Goal: Task Accomplishment & Management: Complete application form

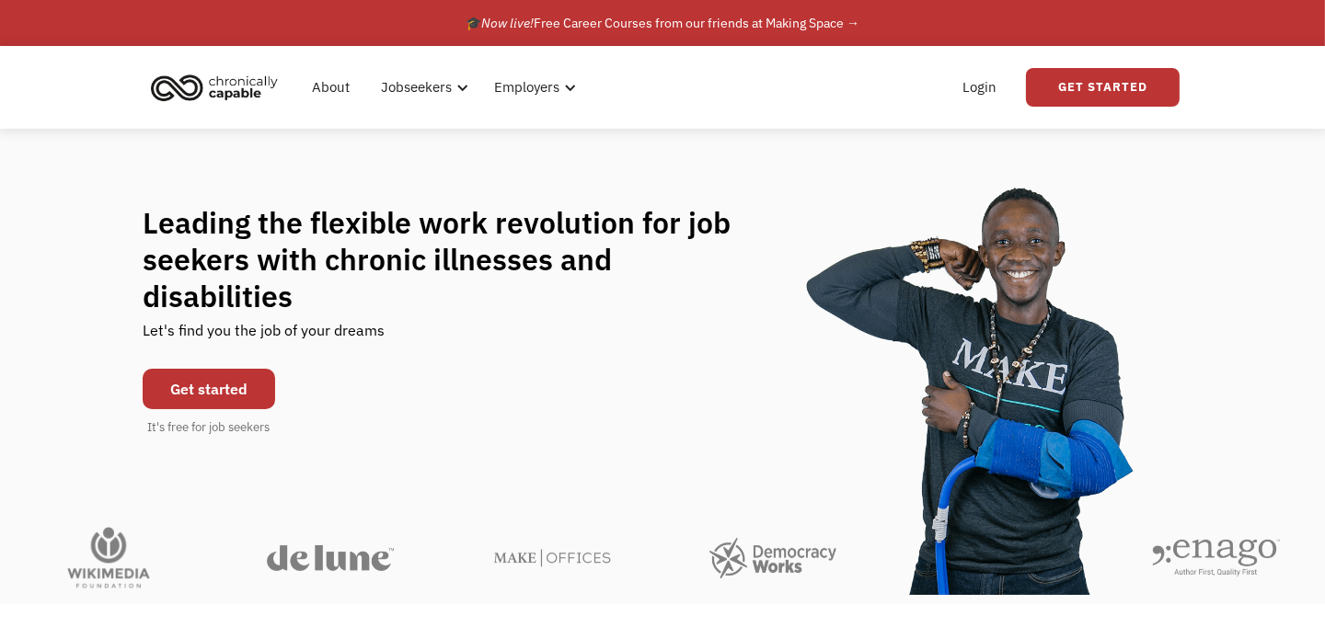
click at [158, 370] on link "Get started" at bounding box center [209, 389] width 132 height 40
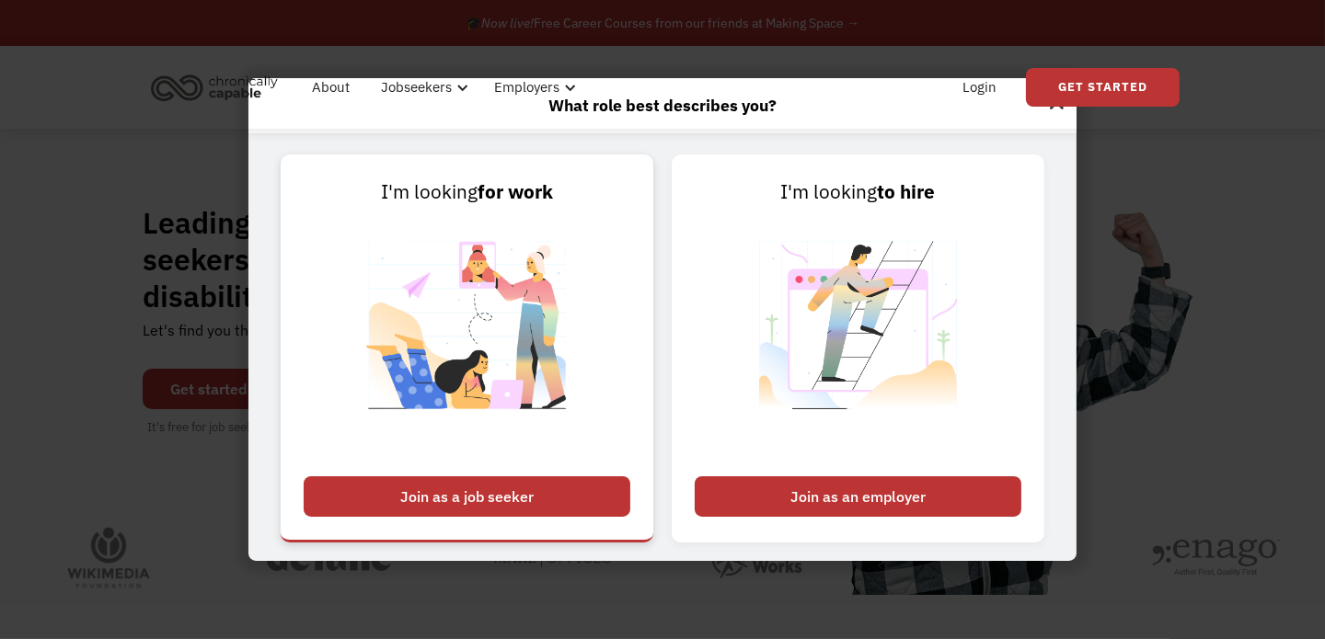
click at [548, 508] on div "Join as a job seeker" at bounding box center [467, 497] width 327 height 40
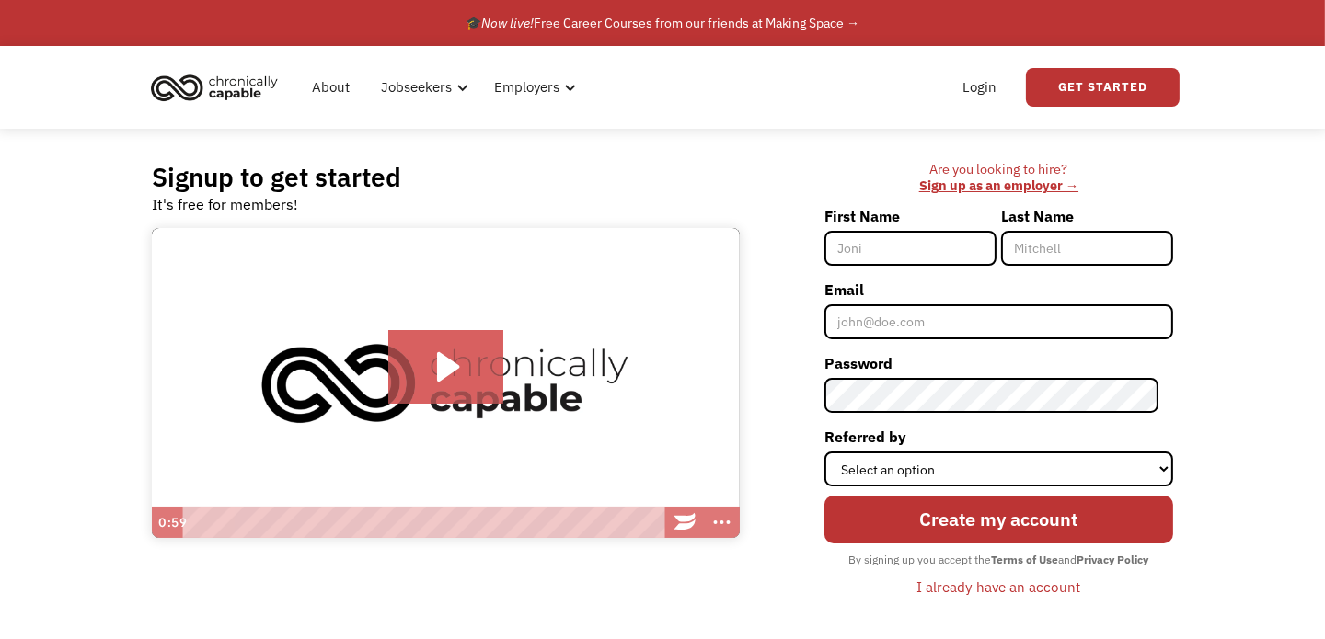
click at [857, 238] on input "First Name" at bounding box center [910, 248] width 172 height 35
type input "Amber"
type input "King"
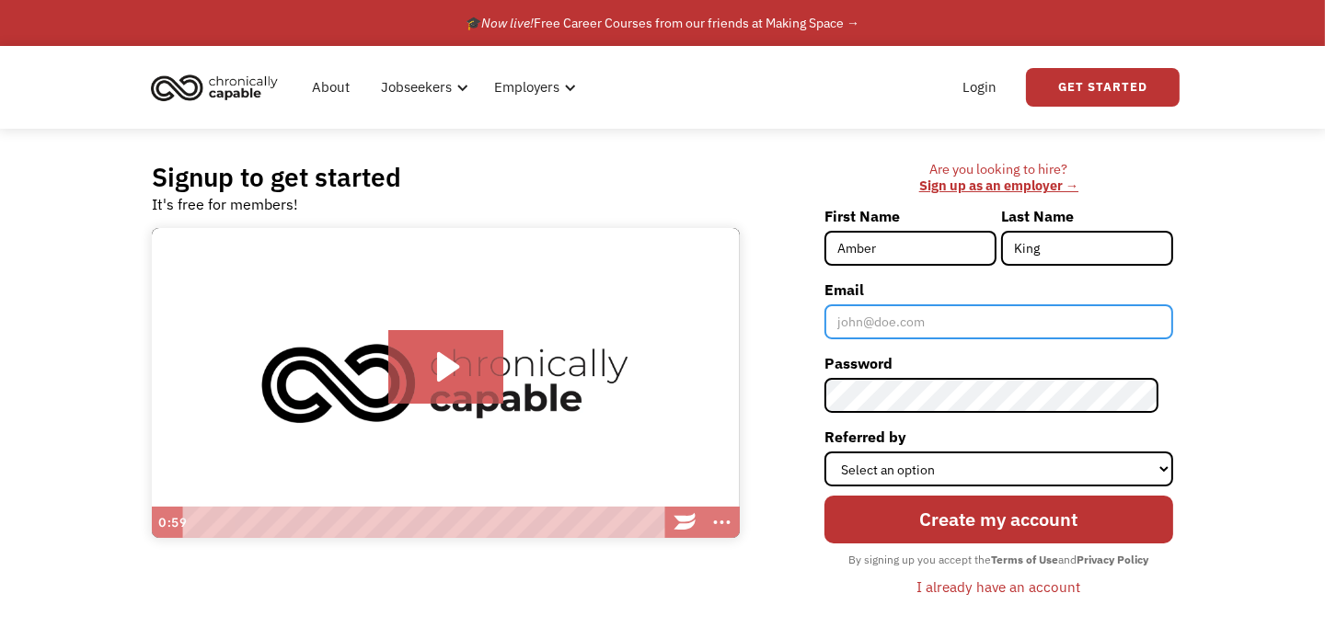
click at [901, 324] on input "Email" at bounding box center [998, 322] width 349 height 35
type input "gamebrink.kole@gmail.com"
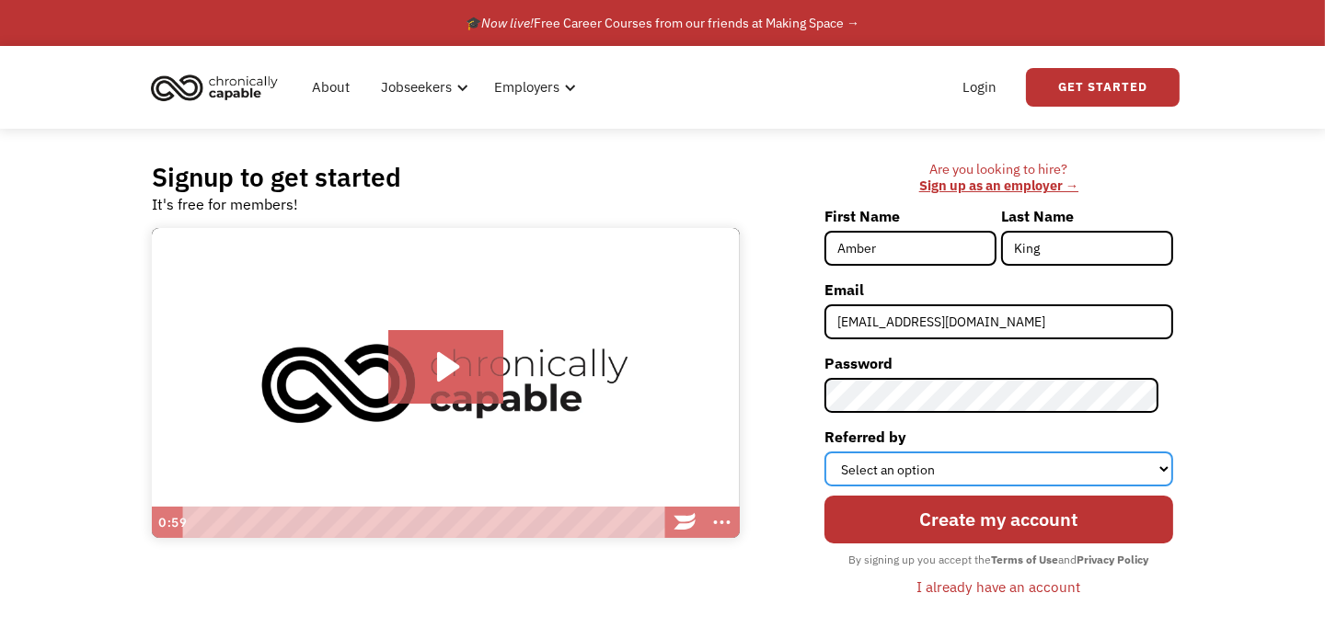
click at [944, 466] on select "Select an option Instagram Facebook Twitter Search Engine News Article Word of …" at bounding box center [998, 469] width 349 height 35
select select "Word of Mouth"
click at [838, 452] on select "Select an option Instagram Facebook Twitter Search Engine News Article Word of …" at bounding box center [998, 469] width 349 height 35
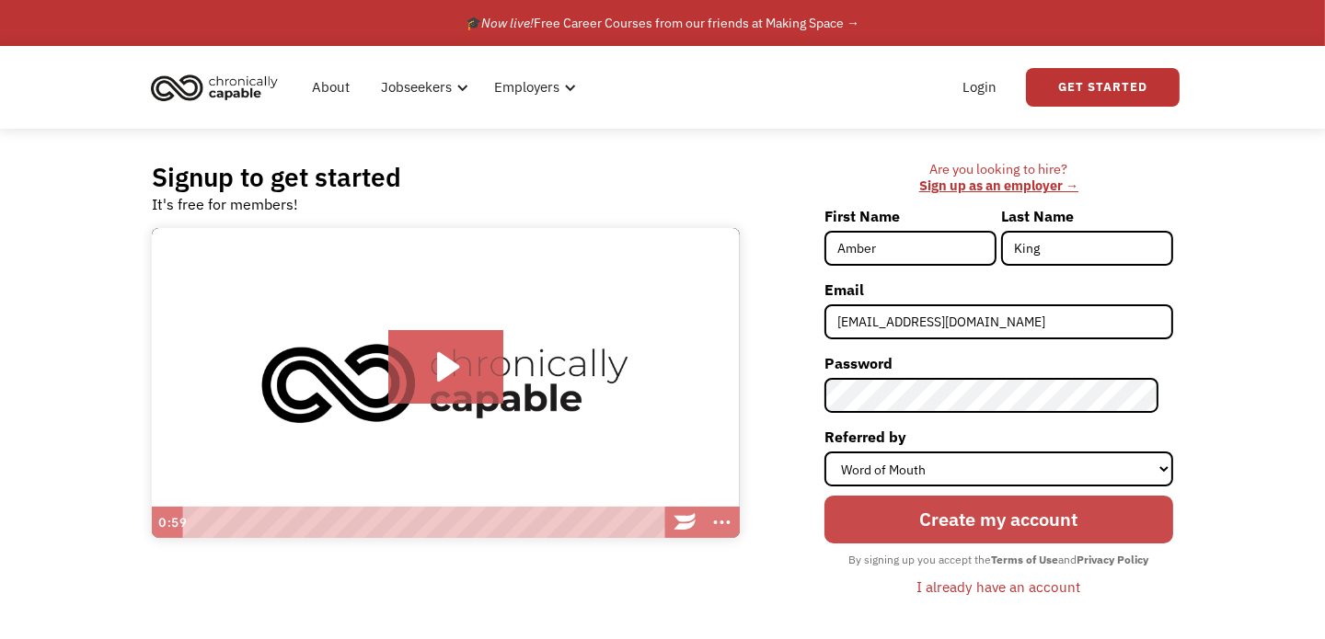
click at [914, 515] on input "Create my account" at bounding box center [998, 520] width 349 height 48
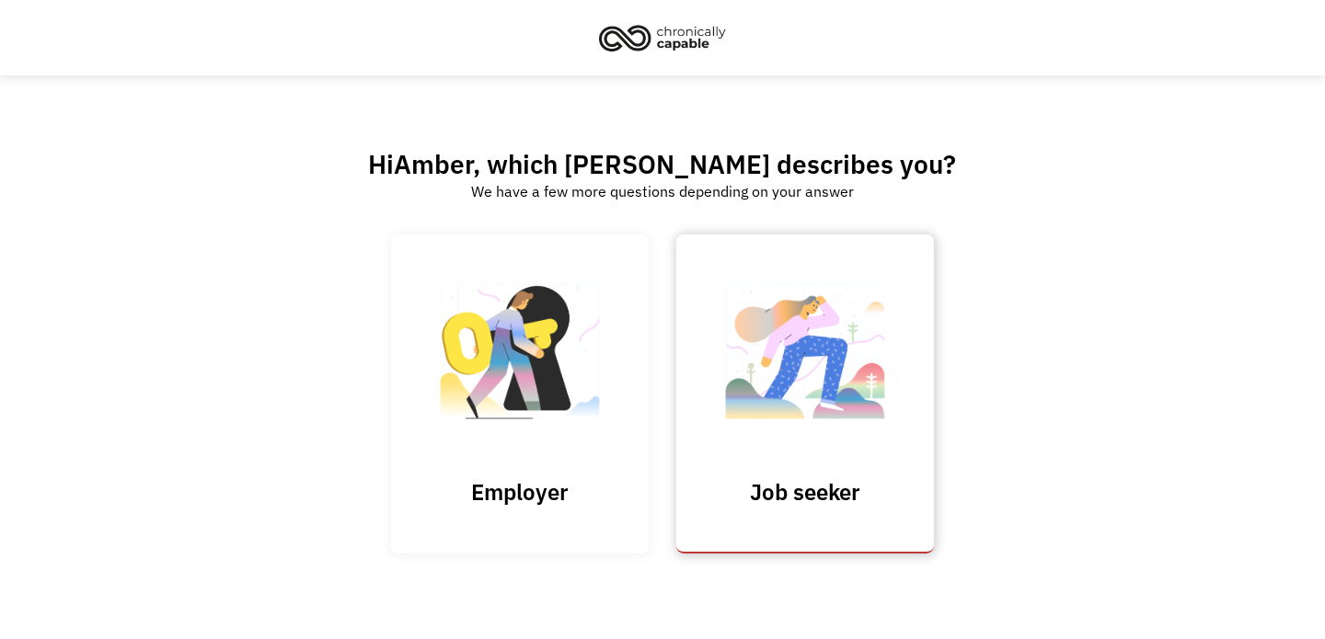
click at [799, 409] on img at bounding box center [805, 360] width 184 height 179
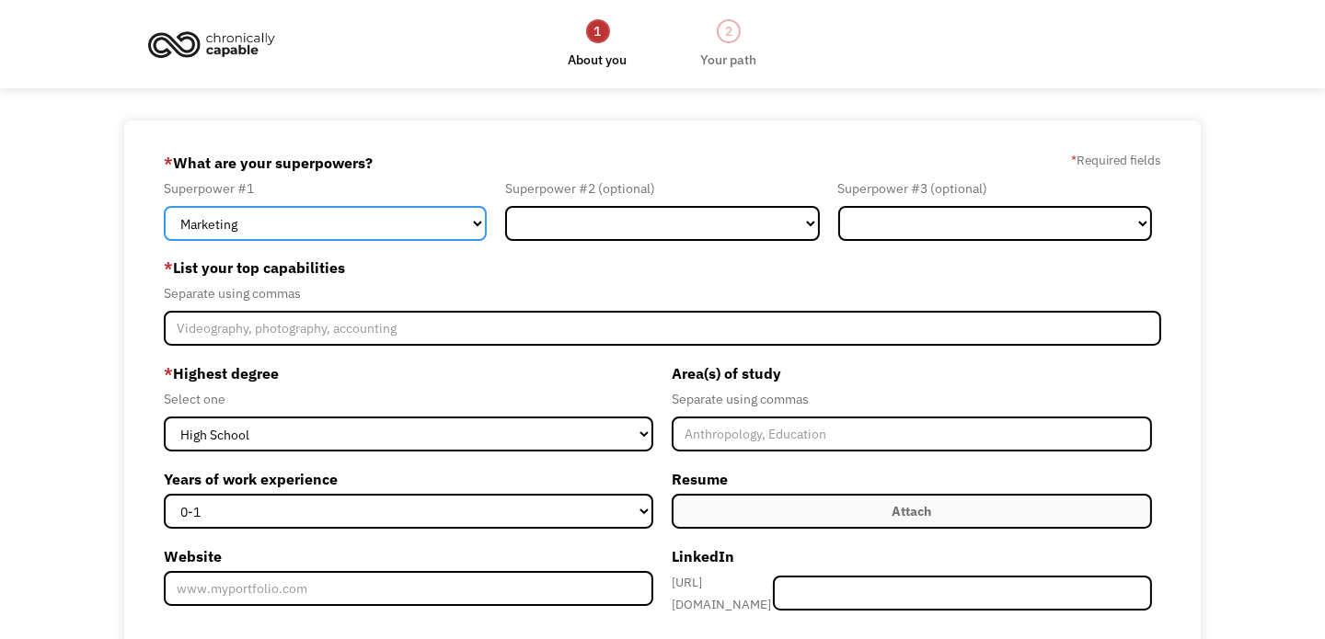
click at [308, 220] on select "Marketing Human Resources Finance Technology Operations Sales Industrial & Manu…" at bounding box center [325, 223] width 323 height 35
select select "Customer Service"
click at [164, 206] on select "Marketing Human Resources Finance Technology Operations Sales Industrial & Manu…" at bounding box center [325, 223] width 323 height 35
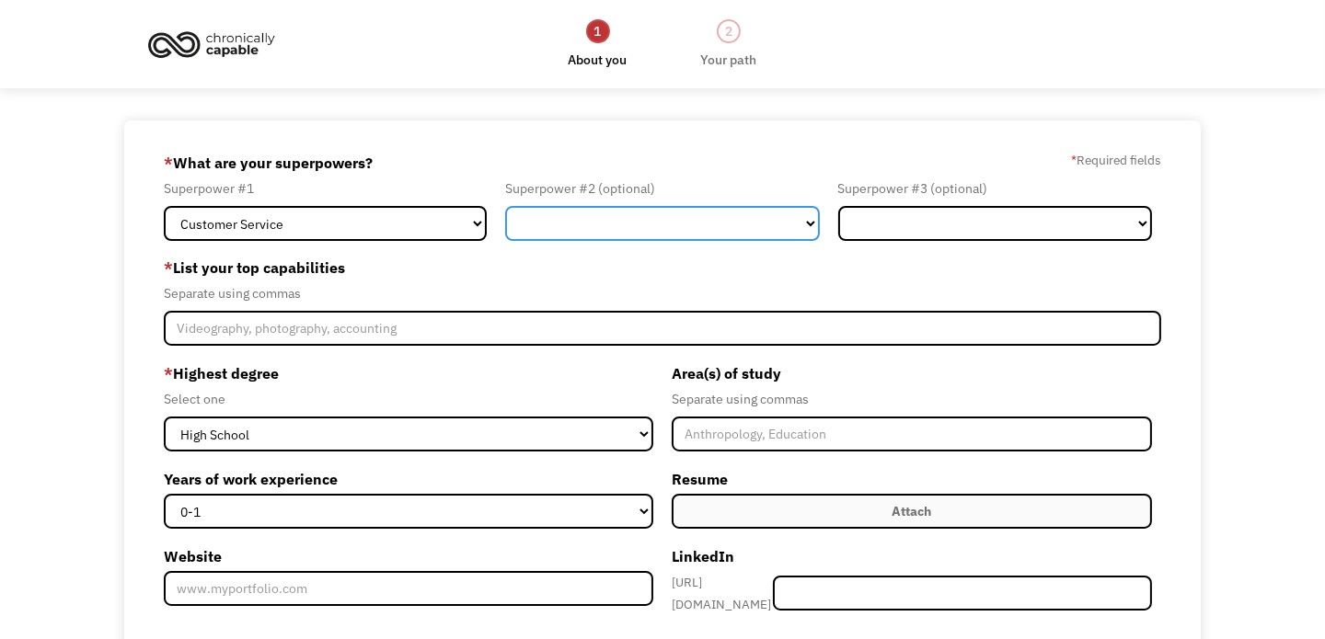
click at [603, 231] on select "Marketing Human Resources Finance Technology Operations Sales Industrial & Manu…" at bounding box center [662, 223] width 314 height 35
select select "Sales"
click at [505, 206] on select "Marketing Human Resources Finance Technology Operations Sales Industrial & Manu…" at bounding box center [662, 223] width 314 height 35
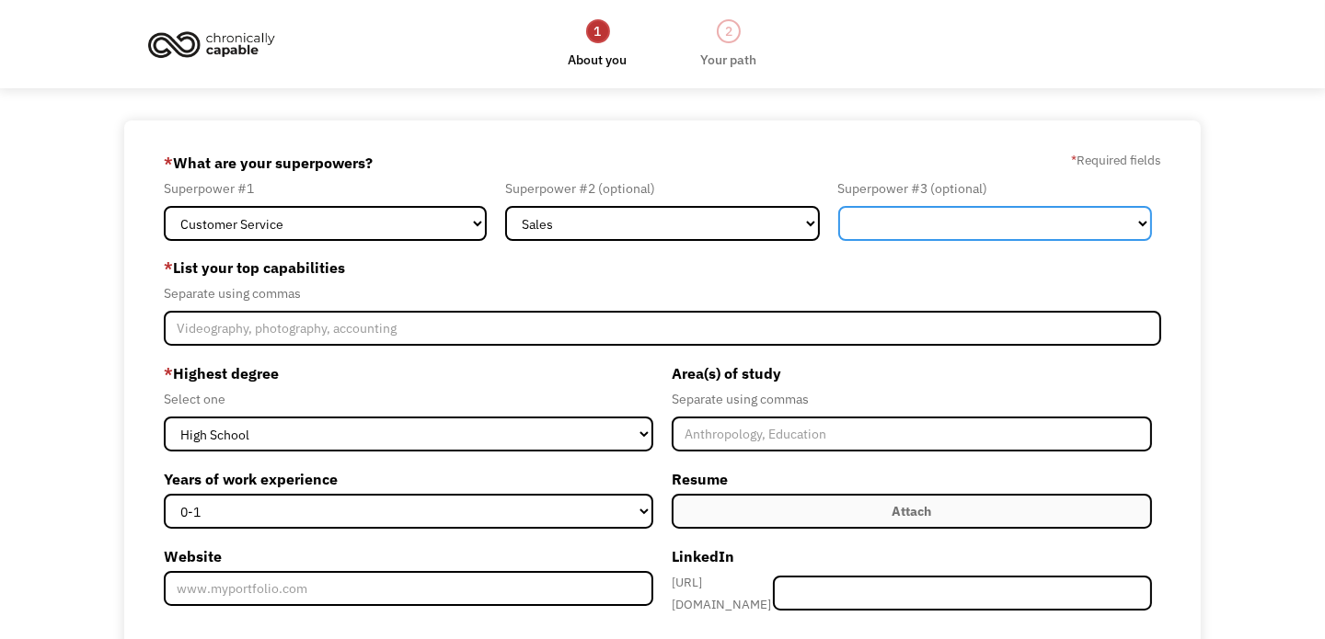
click at [911, 210] on select "Marketing Human Resources Finance Technology Operations Sales Industrial & Manu…" at bounding box center [995, 223] width 314 height 35
select select "Design"
click at [838, 206] on select "Marketing Human Resources Finance Technology Operations Sales Industrial & Manu…" at bounding box center [995, 223] width 314 height 35
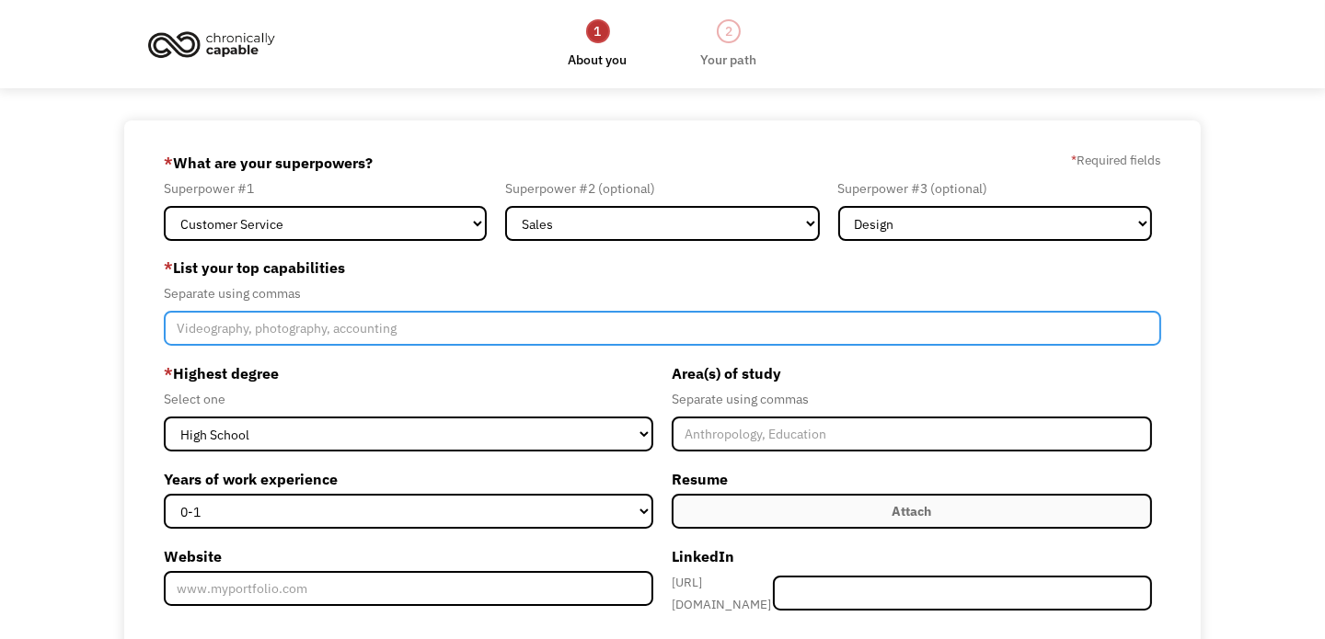
click at [253, 333] on input "Member-Create-Step1" at bounding box center [662, 328] width 997 height 35
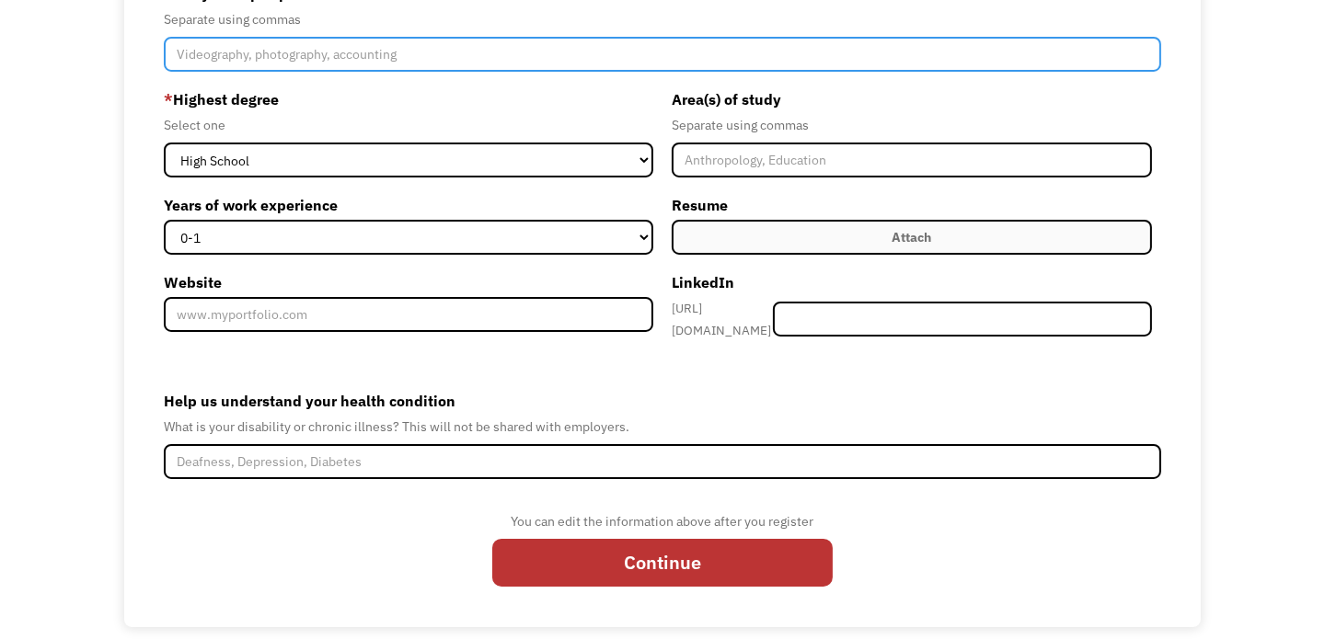
scroll to position [284, 0]
